Goal: Information Seeking & Learning: Learn about a topic

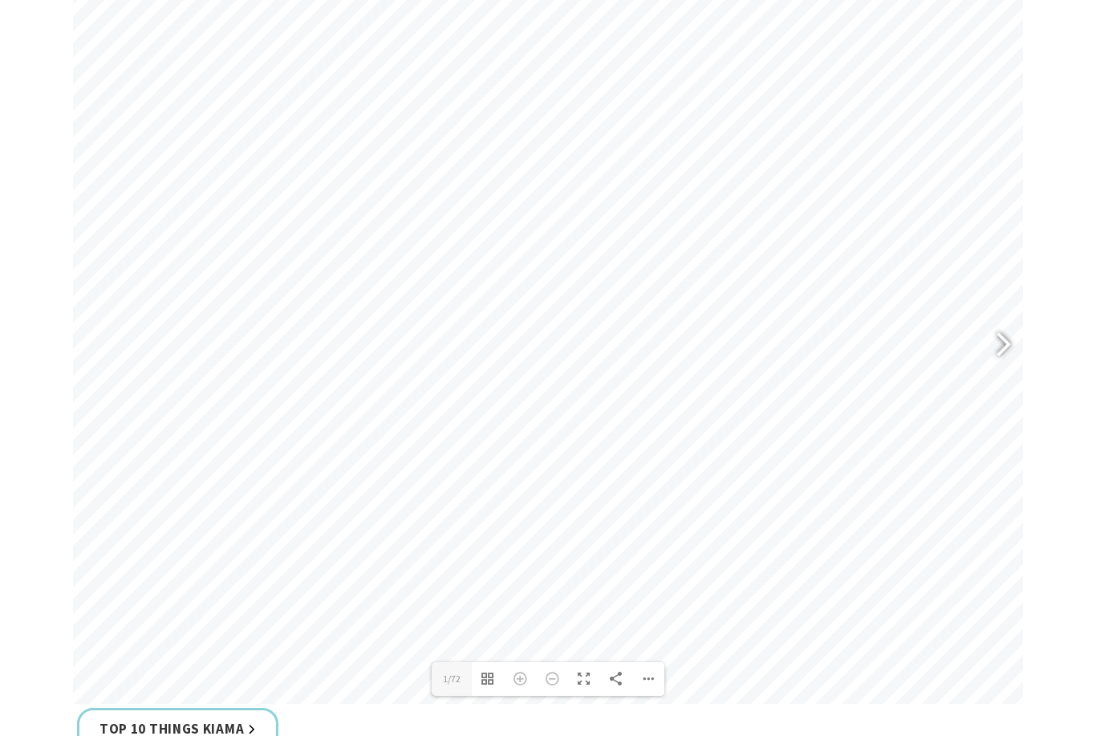
scroll to position [745, 0]
click at [1006, 384] on div at bounding box center [996, 356] width 37 height 59
click at [1010, 385] on div at bounding box center [996, 356] width 37 height 59
click at [1007, 385] on div at bounding box center [996, 356] width 37 height 59
type input "7"
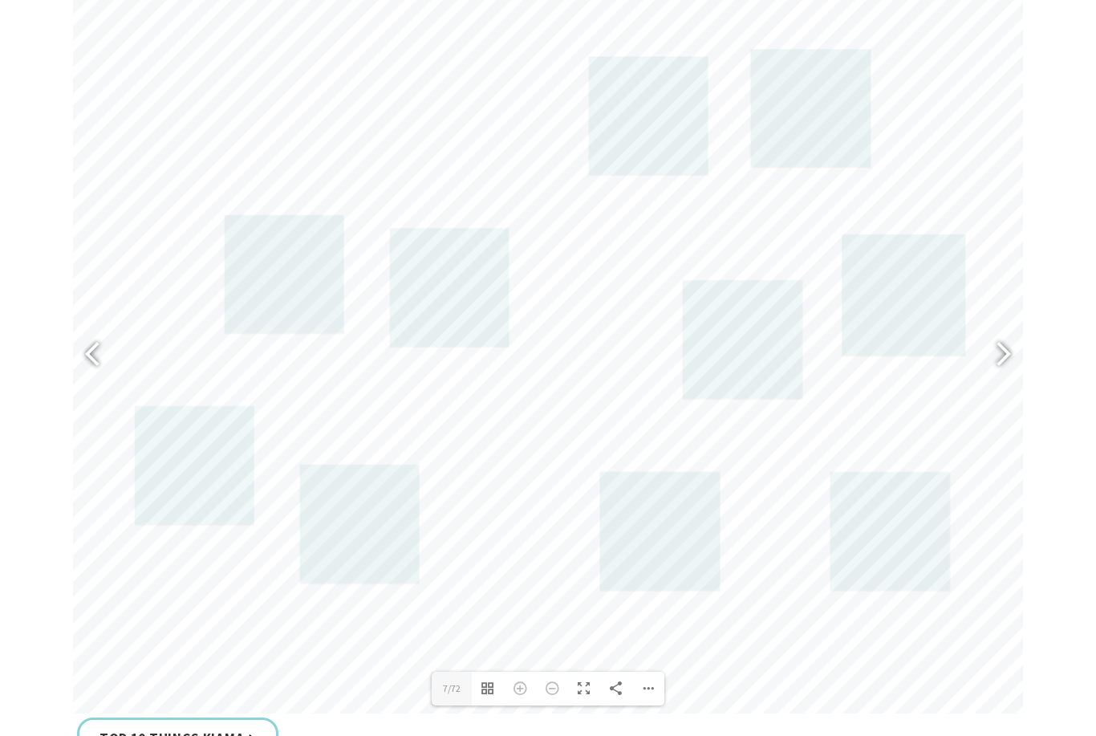
click at [462, 335] on link at bounding box center [449, 288] width 119 height 120
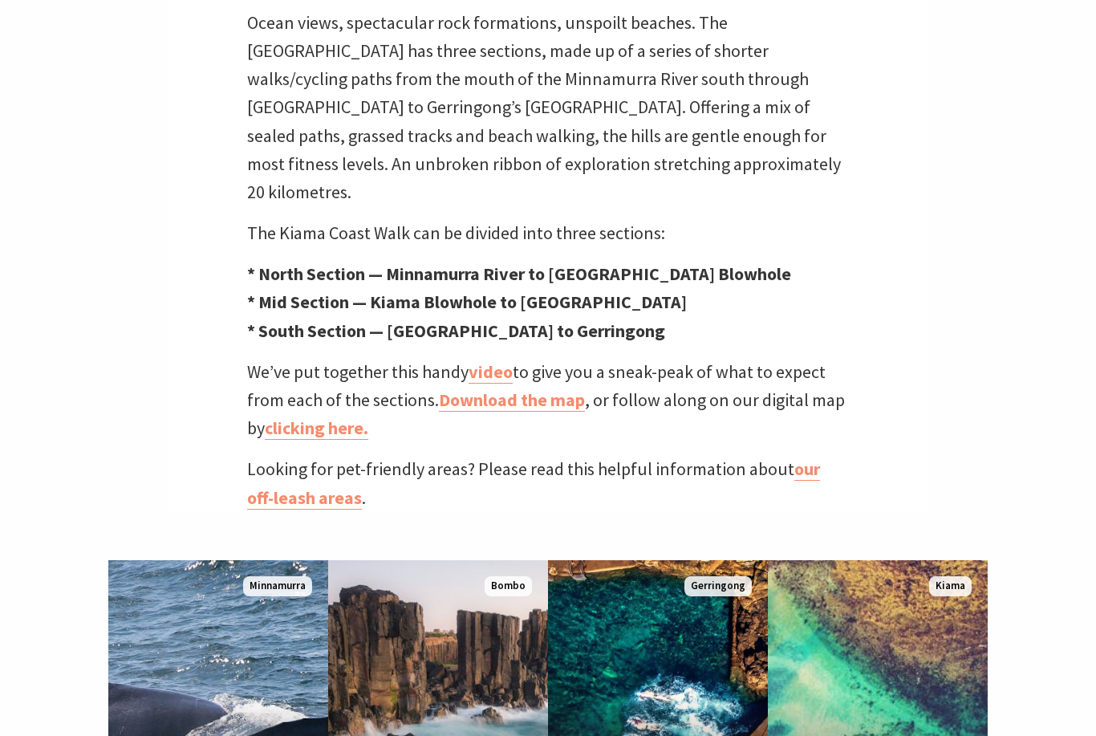
scroll to position [562, 0]
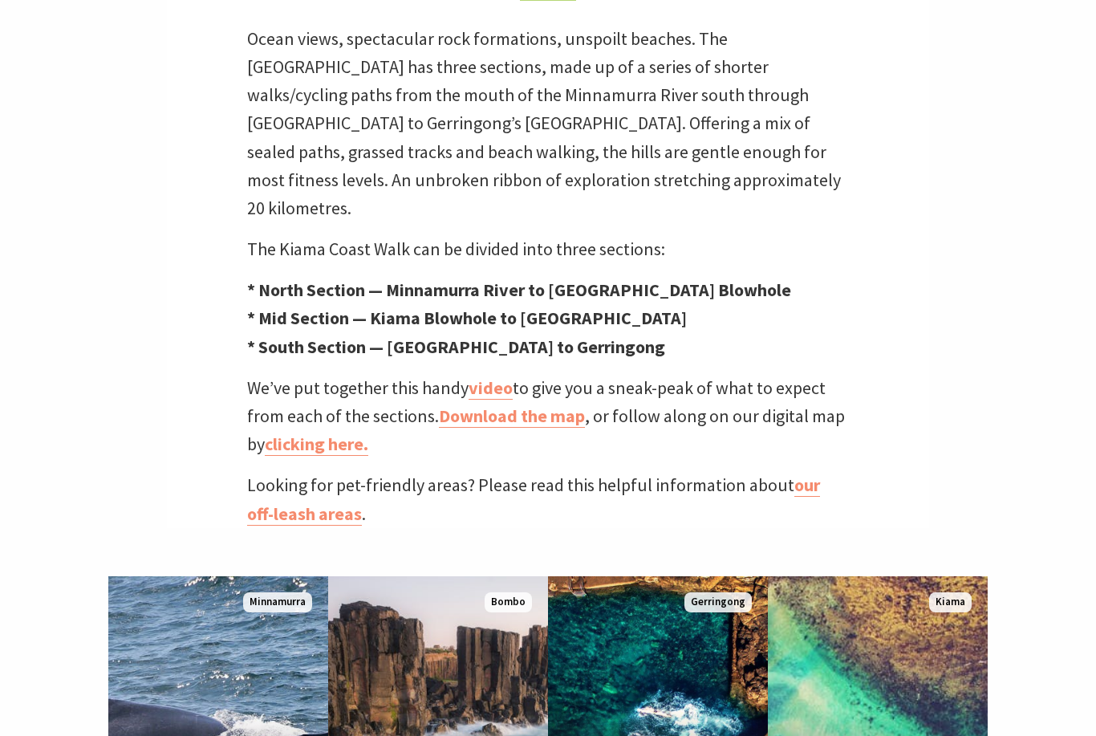
click at [490, 400] on link "video" at bounding box center [491, 388] width 44 height 23
